Goal: Task Accomplishment & Management: Use online tool/utility

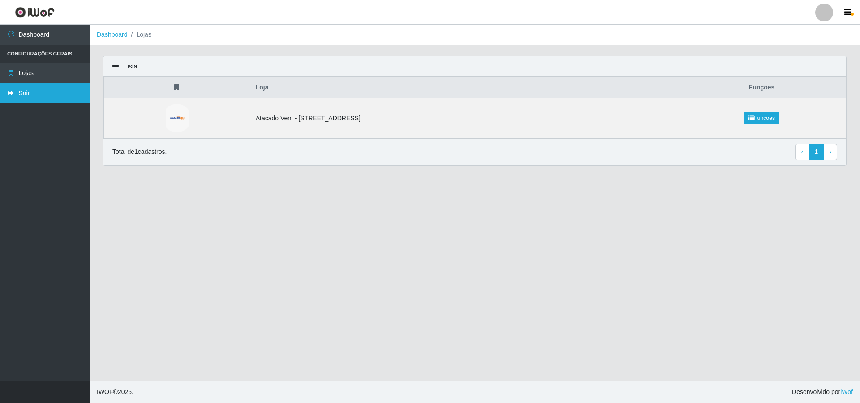
click at [27, 93] on link "Sair" at bounding box center [45, 93] width 90 height 20
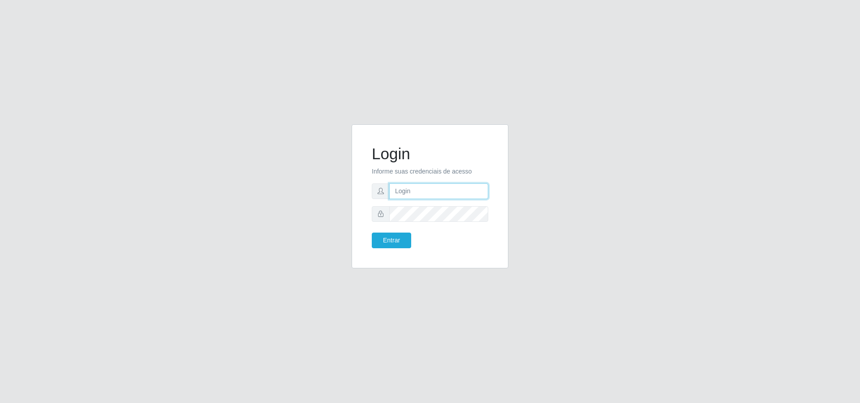
type input "[PERSON_NAME][EMAIL_ADDRESS][DOMAIN_NAME]"
click at [396, 242] on button "Entrar" at bounding box center [391, 241] width 39 height 16
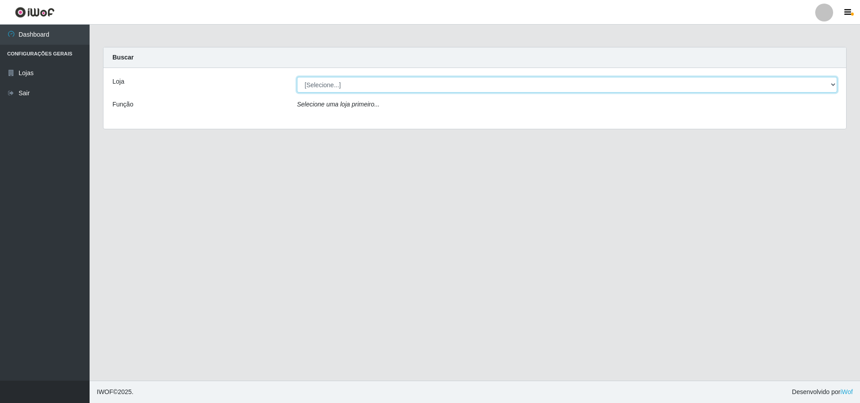
click at [355, 86] on select "[Selecione...] Atacado Vem - [STREET_ADDRESS]" at bounding box center [567, 85] width 540 height 16
select select "461"
click at [297, 77] on select "[Selecione...] Atacado Vem - [STREET_ADDRESS]" at bounding box center [567, 85] width 540 height 16
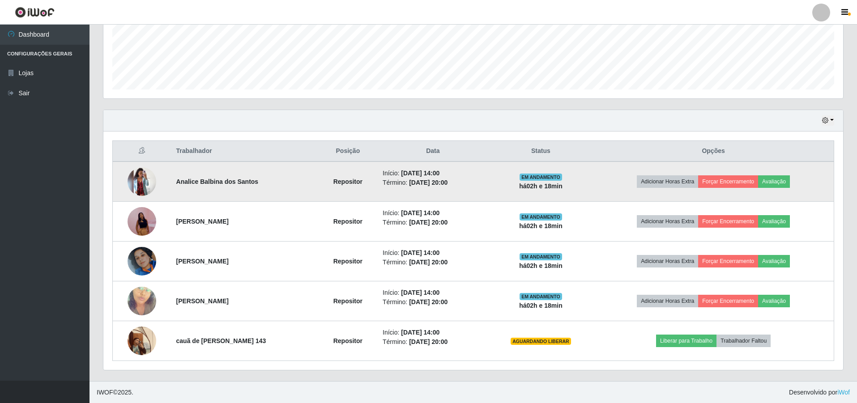
scroll to position [231, 0]
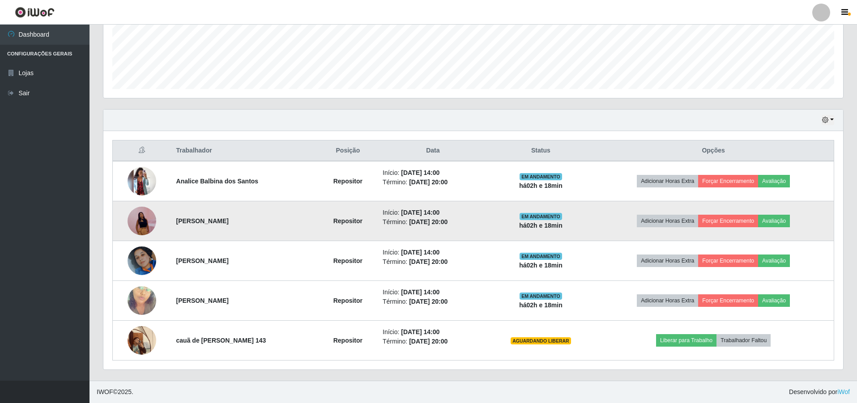
click at [131, 211] on img at bounding box center [142, 221] width 29 height 62
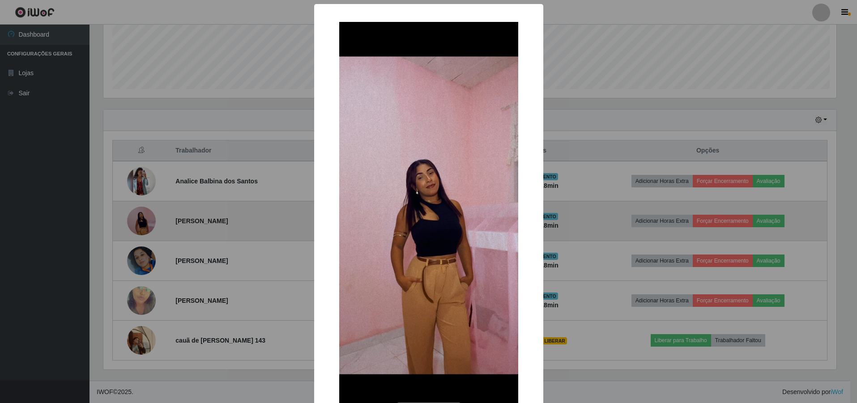
scroll to position [186, 736]
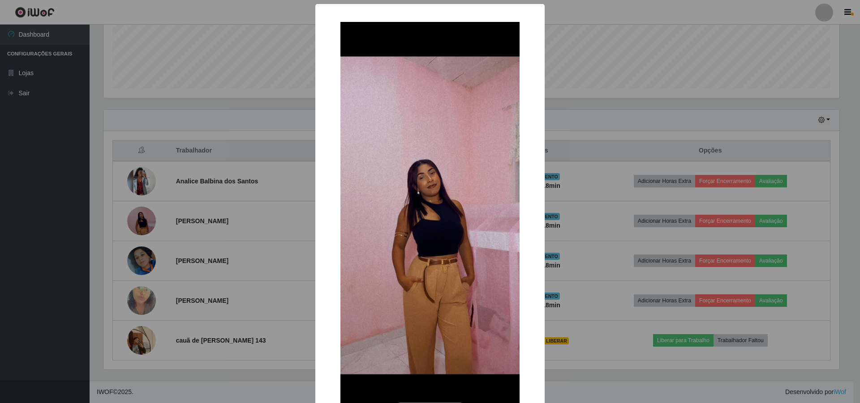
click at [167, 187] on div "× OK Cancel" at bounding box center [430, 201] width 860 height 403
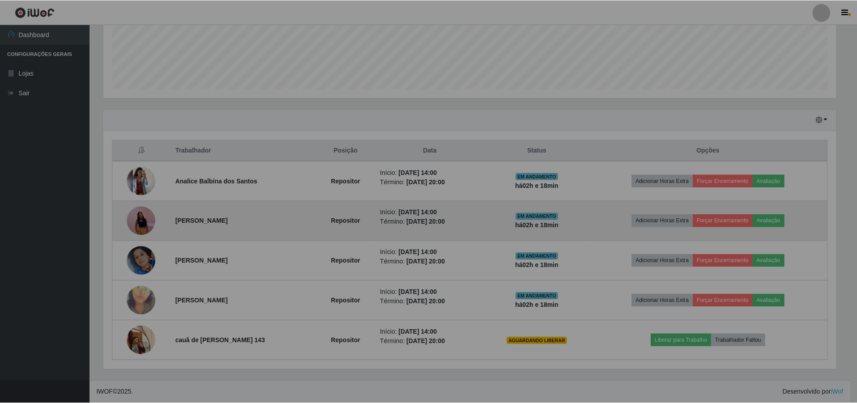
scroll to position [186, 740]
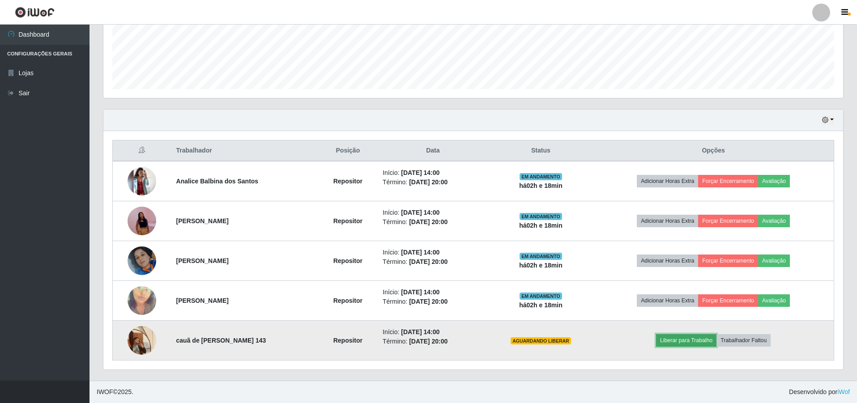
click at [702, 341] on button "Liberar para Trabalho" at bounding box center [686, 340] width 60 height 13
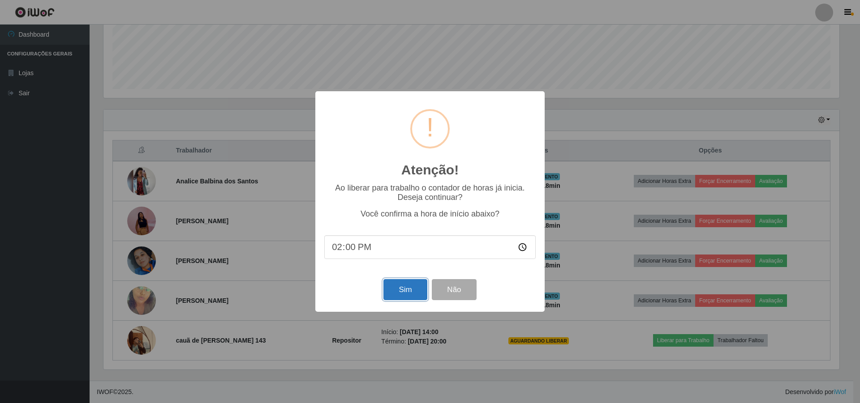
click at [399, 282] on button "Sim" at bounding box center [404, 289] width 43 height 21
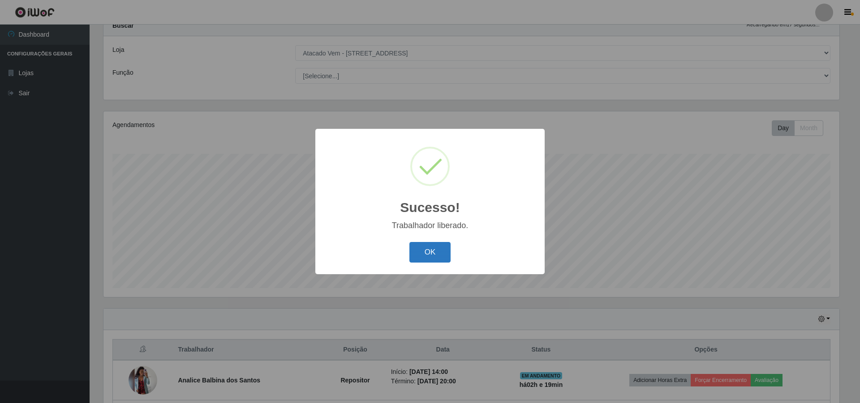
click at [421, 257] on button "OK" at bounding box center [430, 252] width 42 height 21
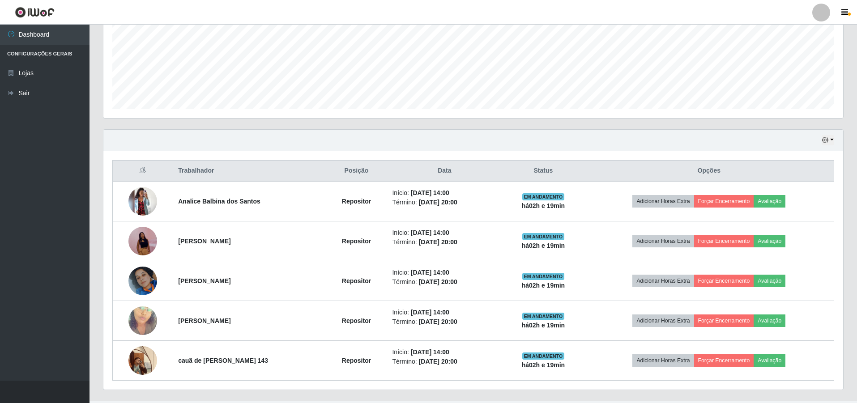
scroll to position [231, 0]
